Goal: Information Seeking & Learning: Learn about a topic

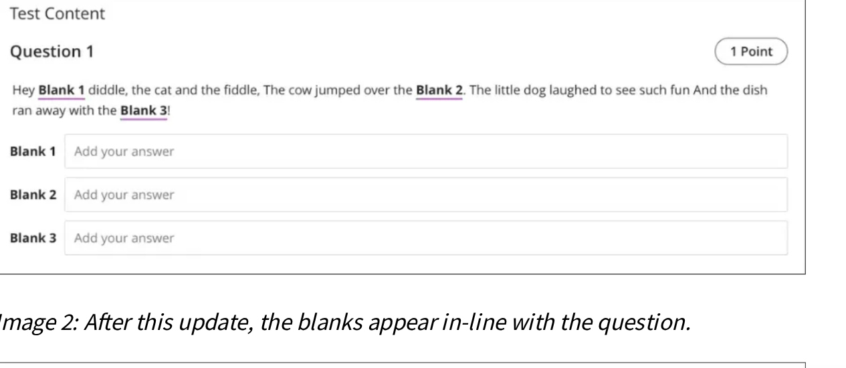
scroll to position [9785, 0]
click at [279, 160] on img at bounding box center [424, 178] width 420 height 144
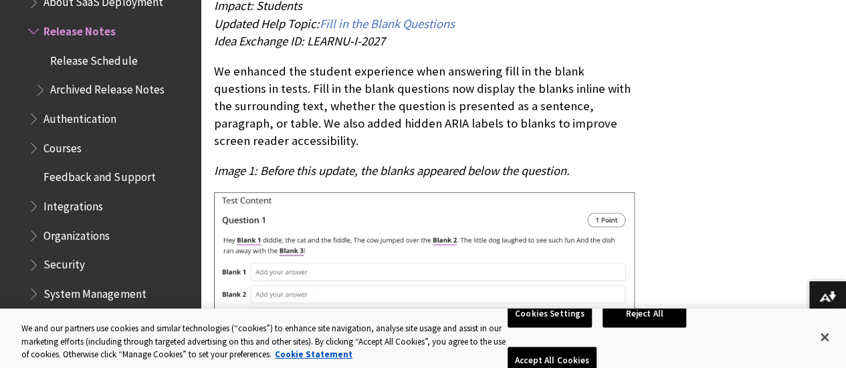
scroll to position [9562, 0]
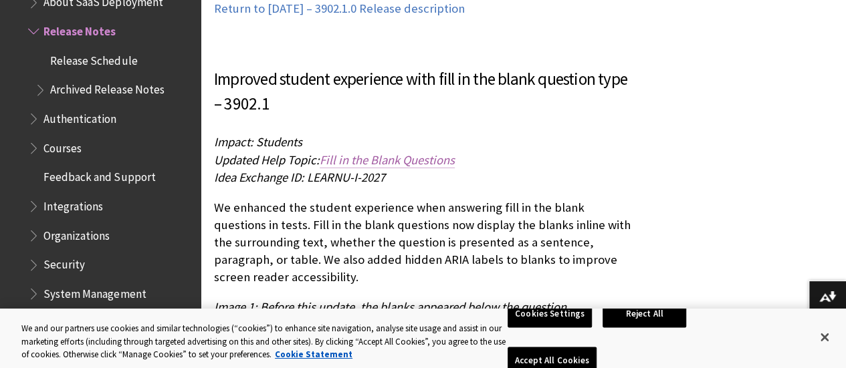
click at [372, 152] on span "Fill in the Blank Questions" at bounding box center [387, 159] width 135 height 15
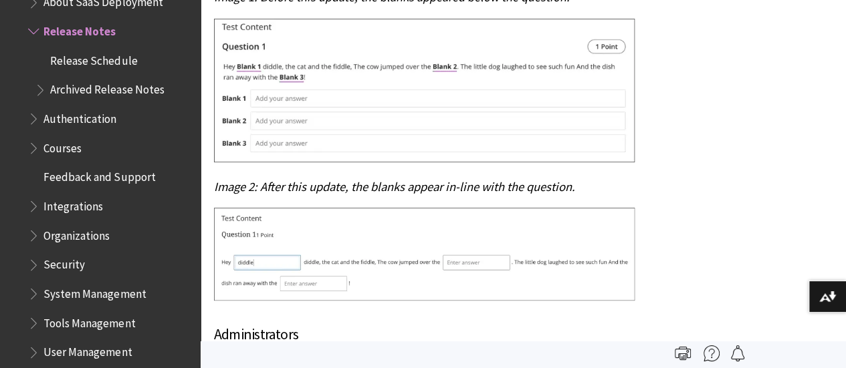
scroll to position [9873, 0]
